Goal: Check status: Check status

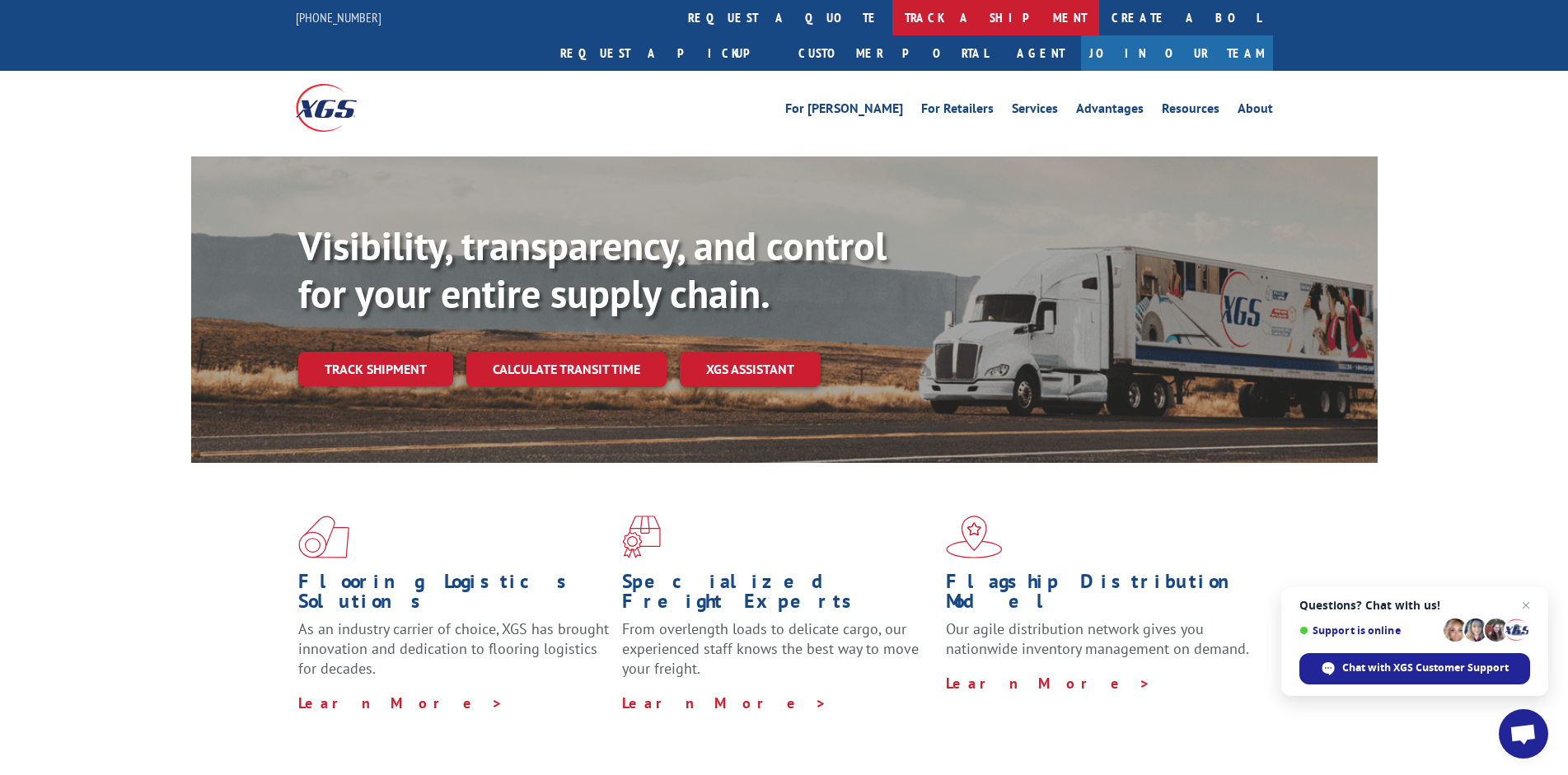
click at [892, 20] on link "track a shipment" at bounding box center [996, 17] width 207 height 35
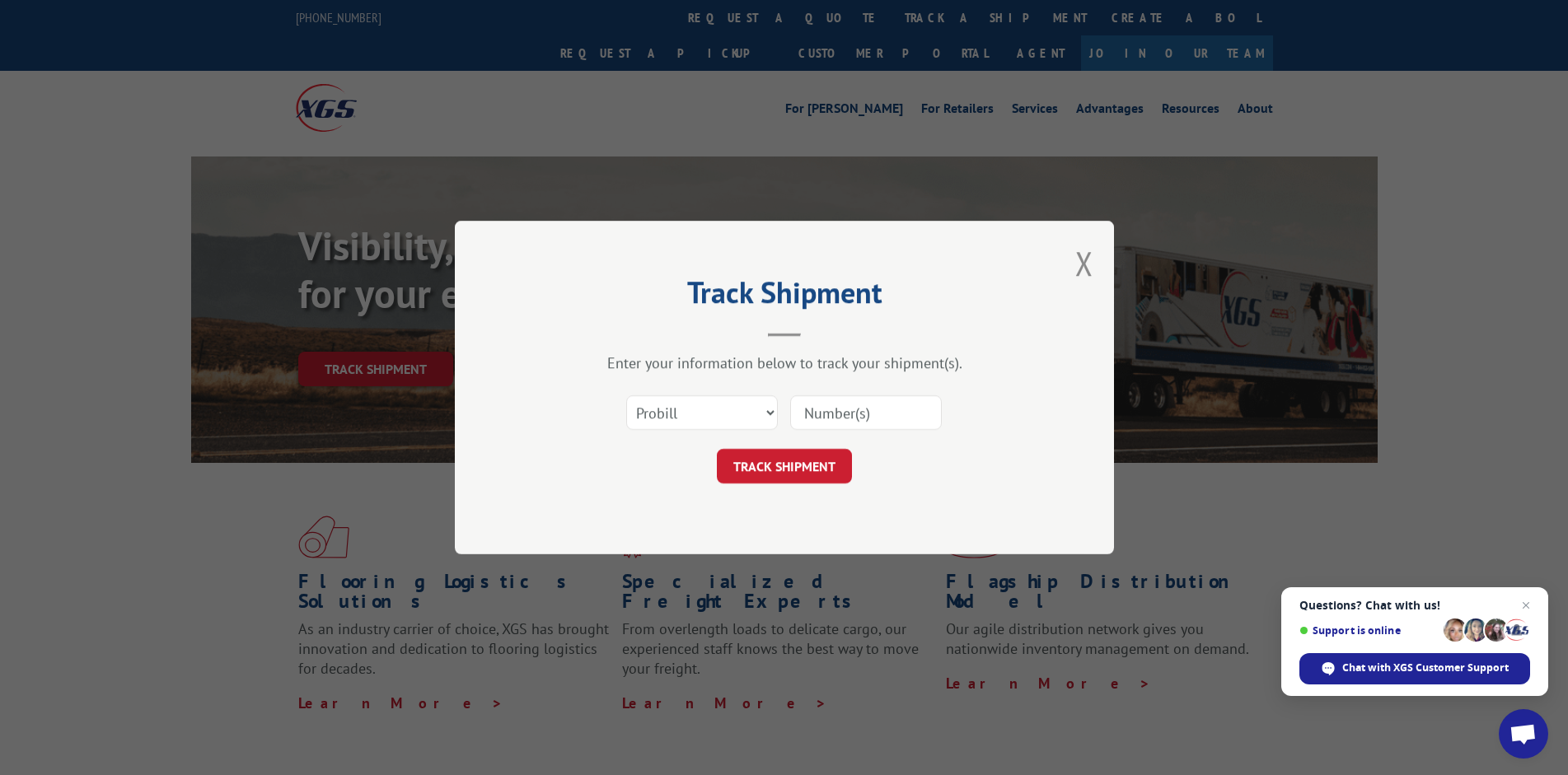
click at [805, 405] on input at bounding box center [866, 413] width 151 height 34
paste input "31572075"
type input "31572075"
click at [803, 473] on button "TRACK SHIPMENT" at bounding box center [784, 467] width 135 height 34
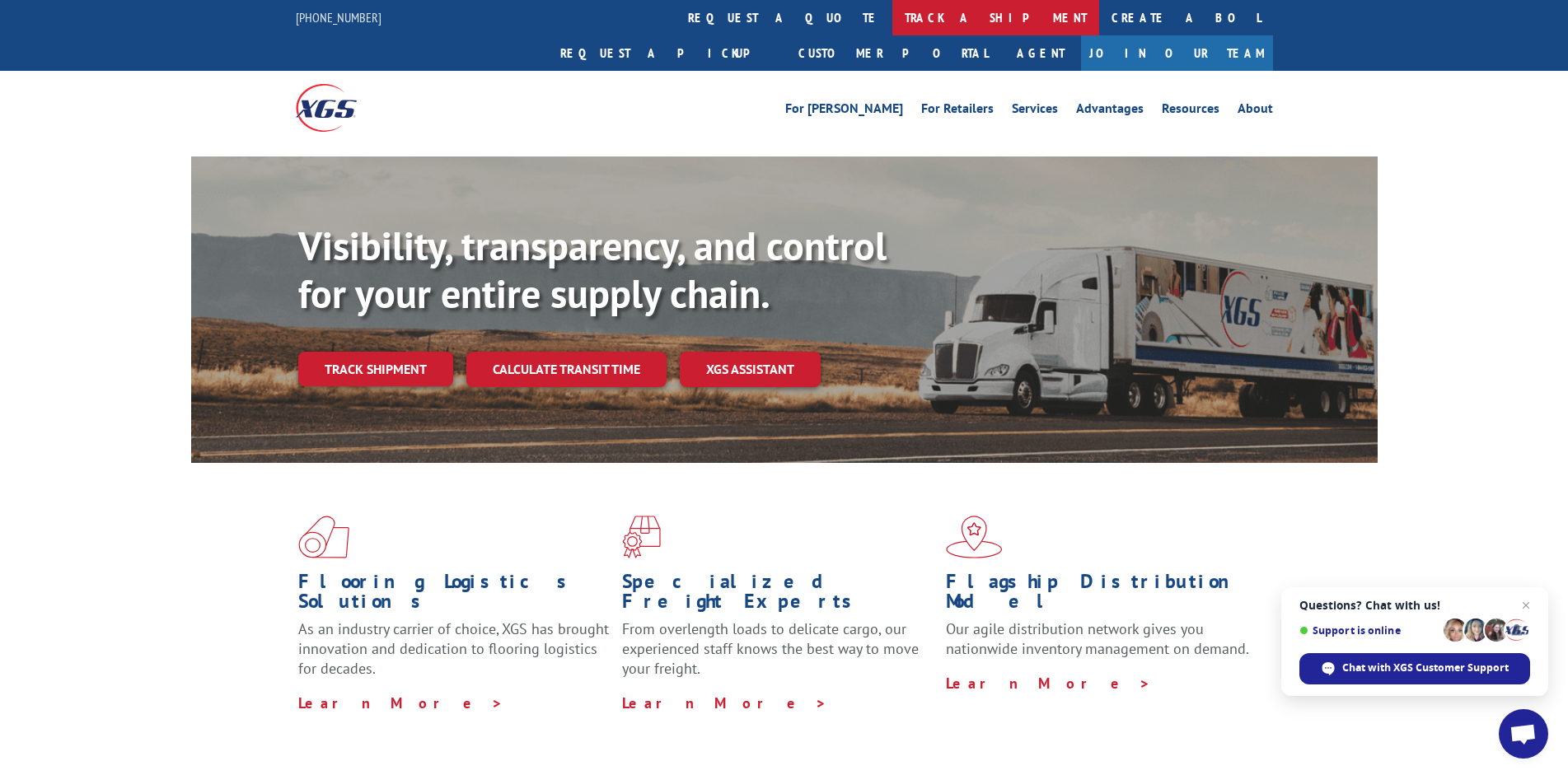
click at [892, 20] on link "track a shipment" at bounding box center [996, 17] width 207 height 35
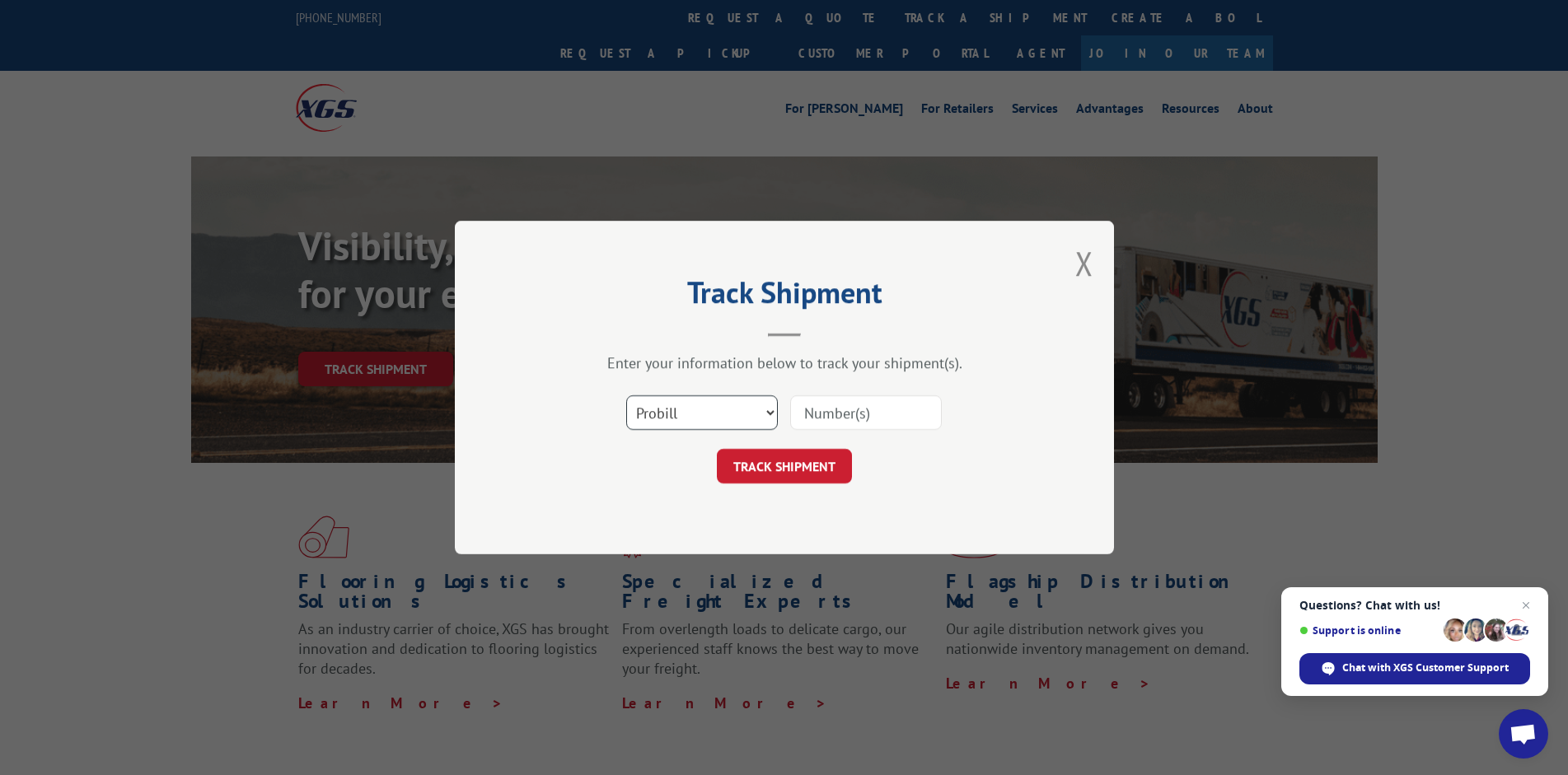
click at [626, 396] on select "Select category... Probill BOL PO" at bounding box center [702, 413] width 151 height 34
select select "bol"
click option "BOL" at bounding box center [0, 0] width 0 height 0
click at [852, 417] on input at bounding box center [866, 413] width 151 height 34
paste input "31572075"
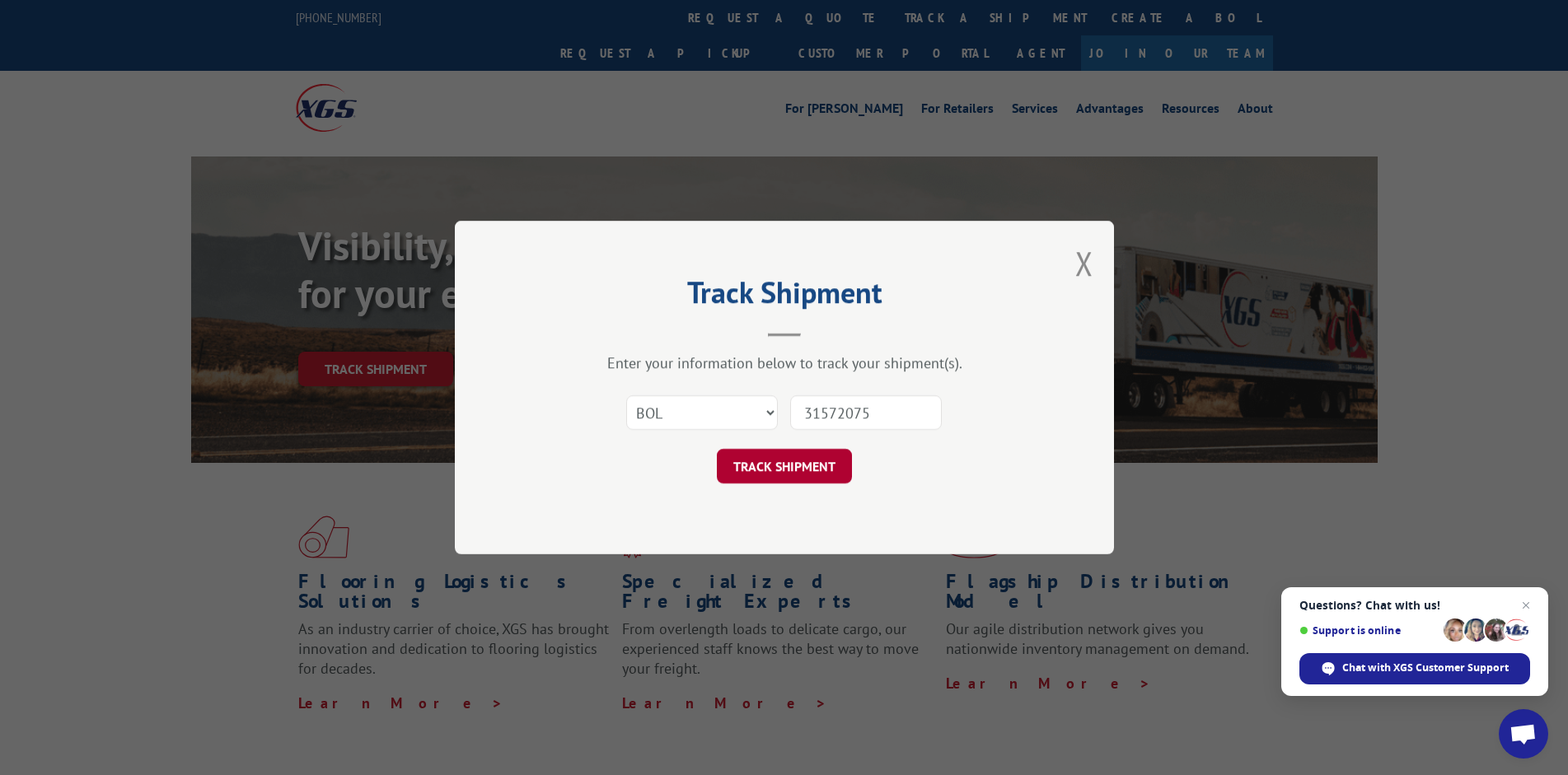
type input "31572075"
click at [834, 478] on button "TRACK SHIPMENT" at bounding box center [784, 467] width 135 height 34
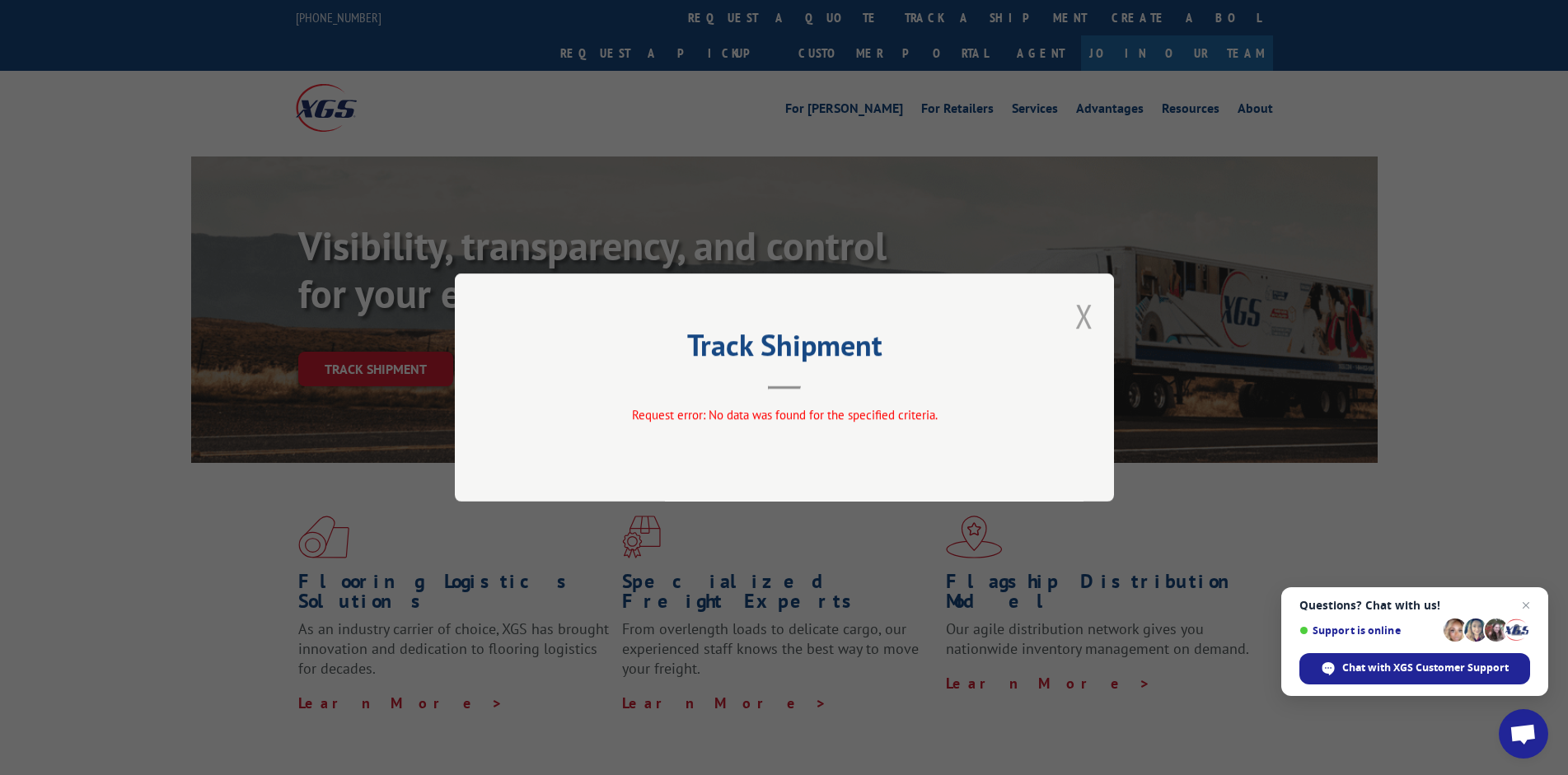
click at [1086, 314] on button "Close modal" at bounding box center [1084, 316] width 18 height 44
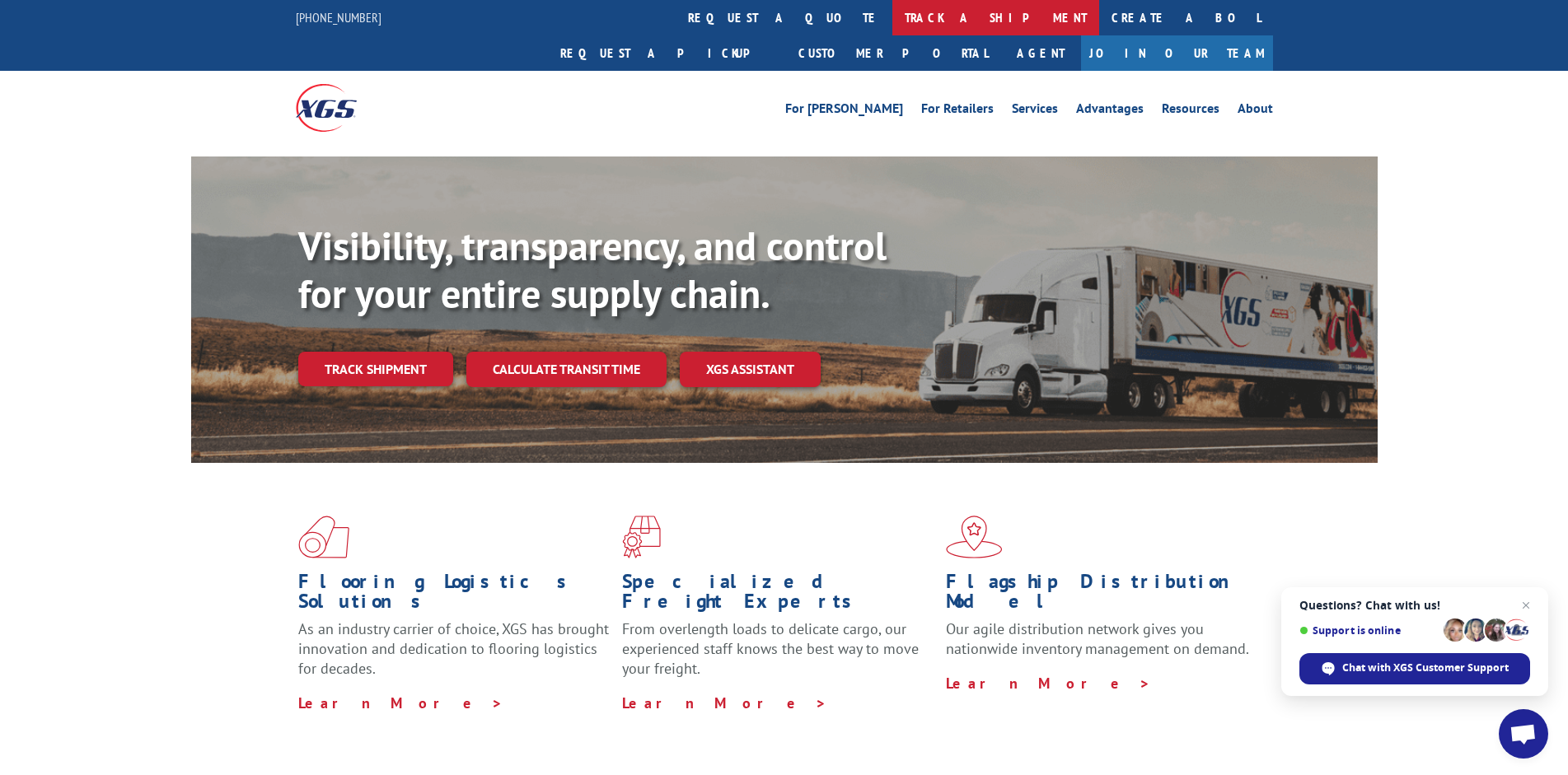
click at [892, 21] on link "track a shipment" at bounding box center [996, 17] width 207 height 35
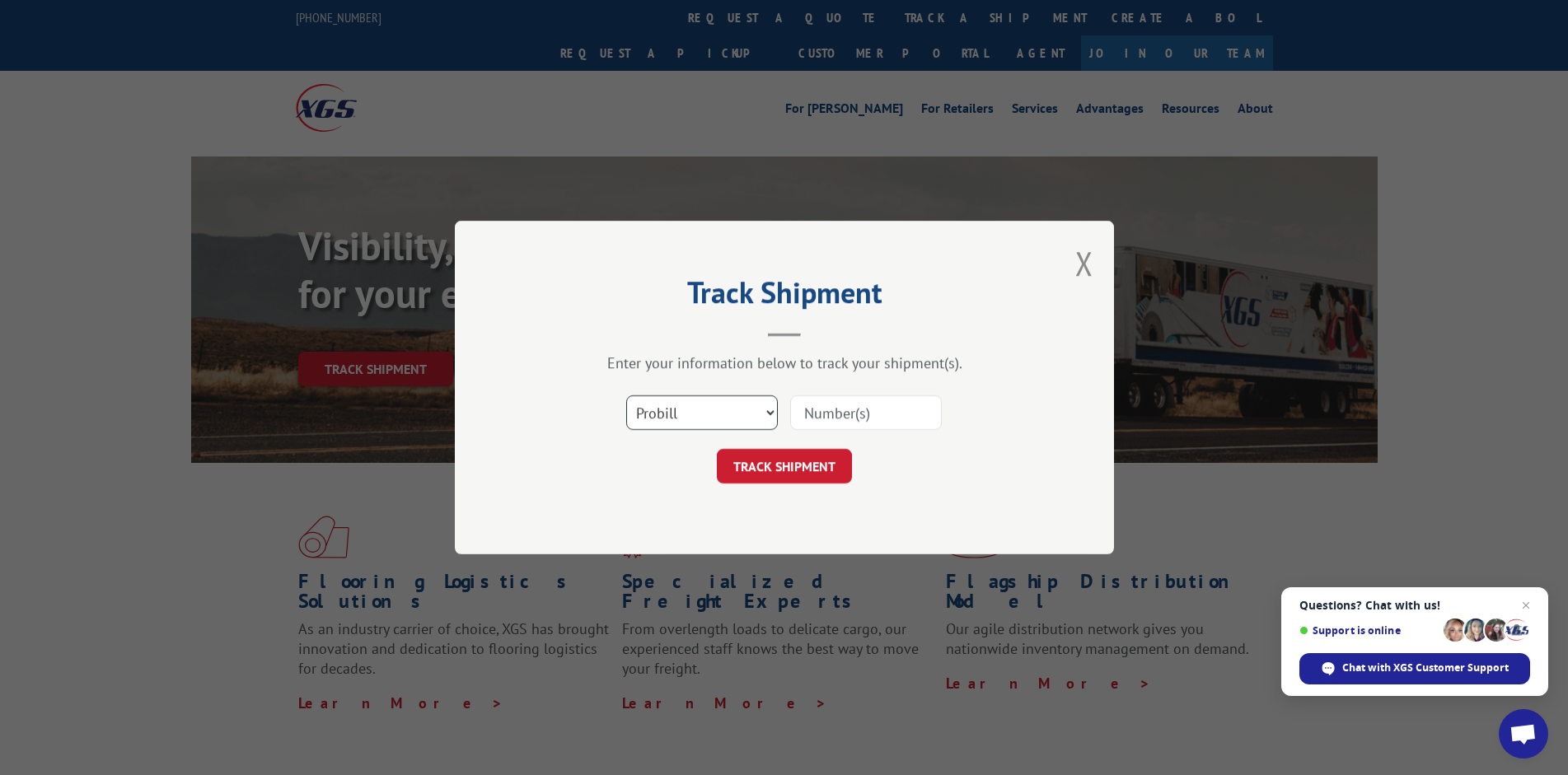
click at [626, 396] on select "Select category... Probill BOL PO" at bounding box center [702, 413] width 151 height 34
select select "po"
click option "PO" at bounding box center [0, 0] width 0 height 0
click at [858, 414] on input at bounding box center [866, 413] width 151 height 34
paste input "31572075"
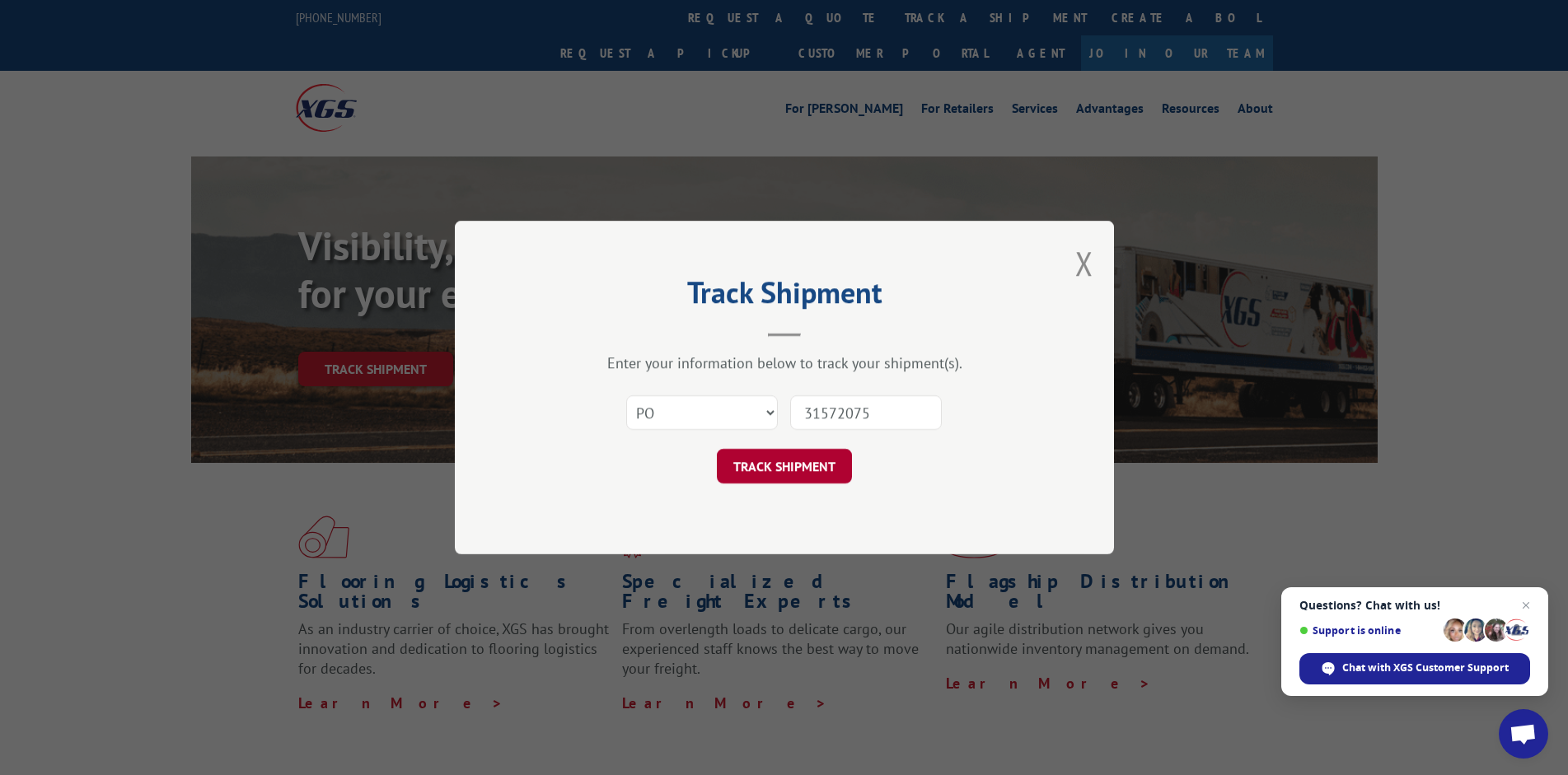
type input "31572075"
click at [804, 478] on button "TRACK SHIPMENT" at bounding box center [784, 467] width 135 height 34
